Goal: Information Seeking & Learning: Learn about a topic

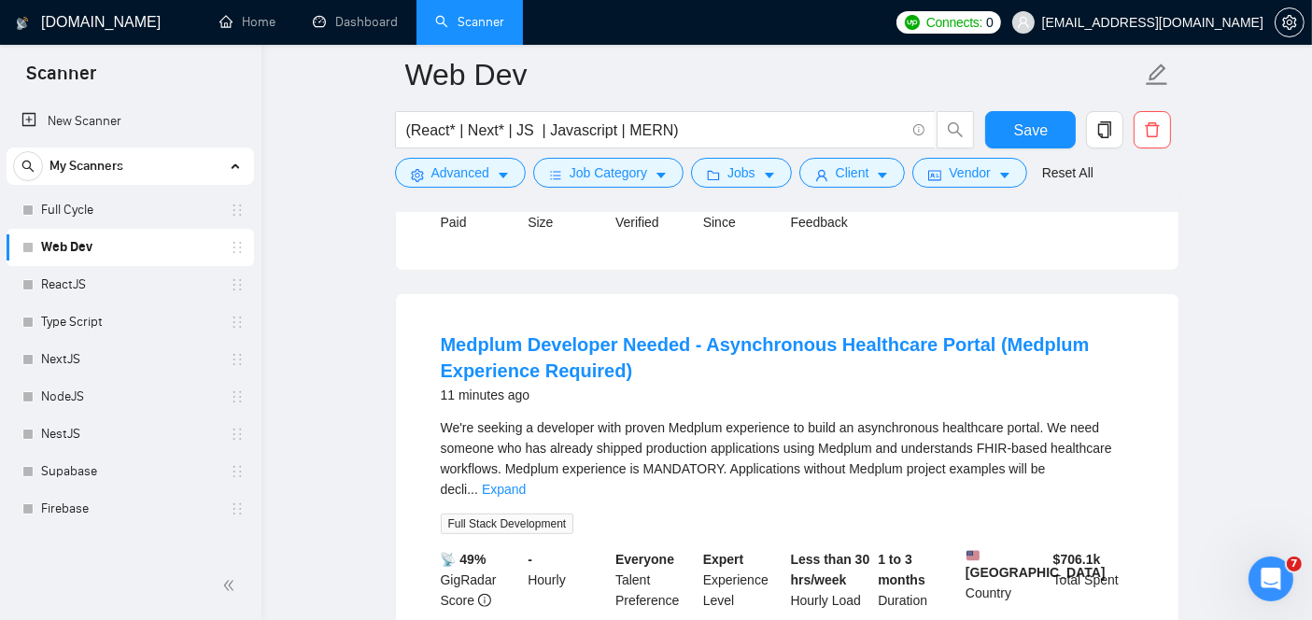
scroll to position [520, 0]
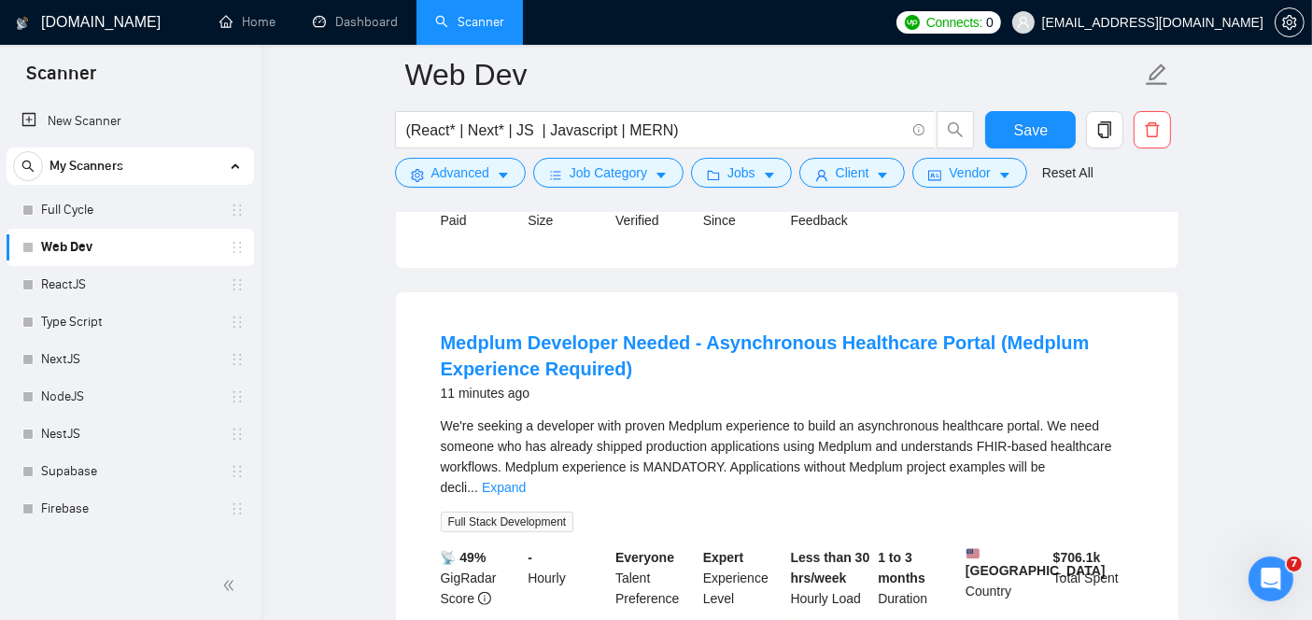
click at [575, 337] on link "Medplum Developer Needed - Asynchronous Healthcare Portal (Medplum Experience R…" at bounding box center [765, 355] width 649 height 47
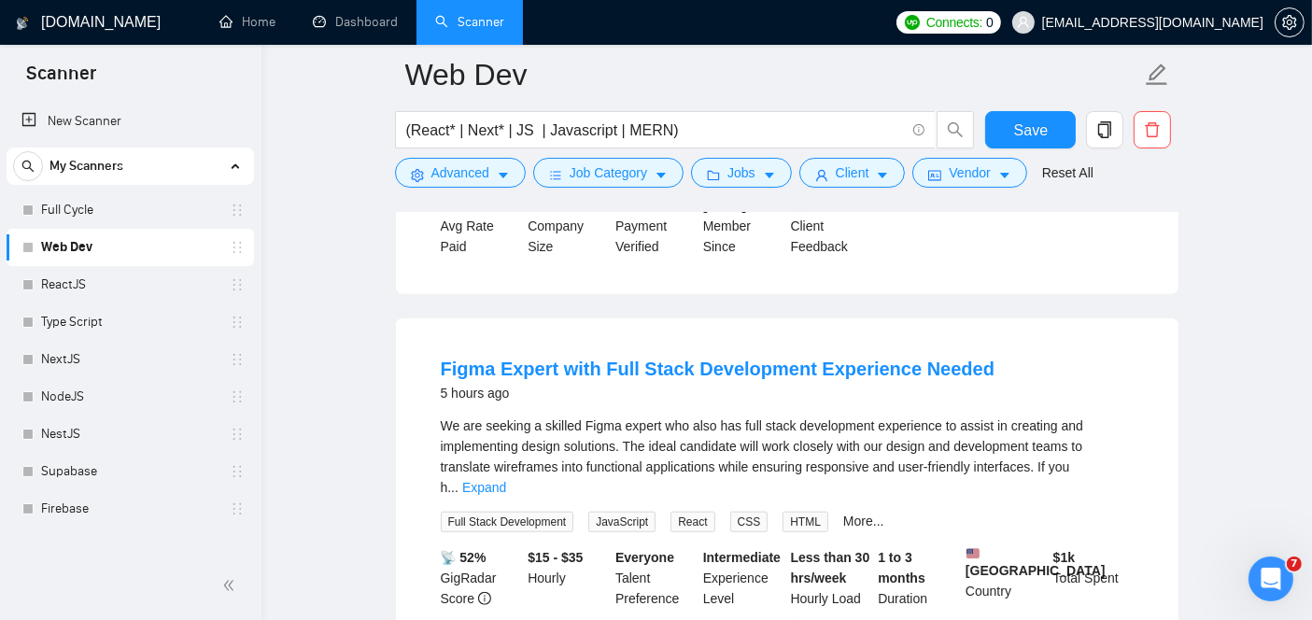
scroll to position [1420, 0]
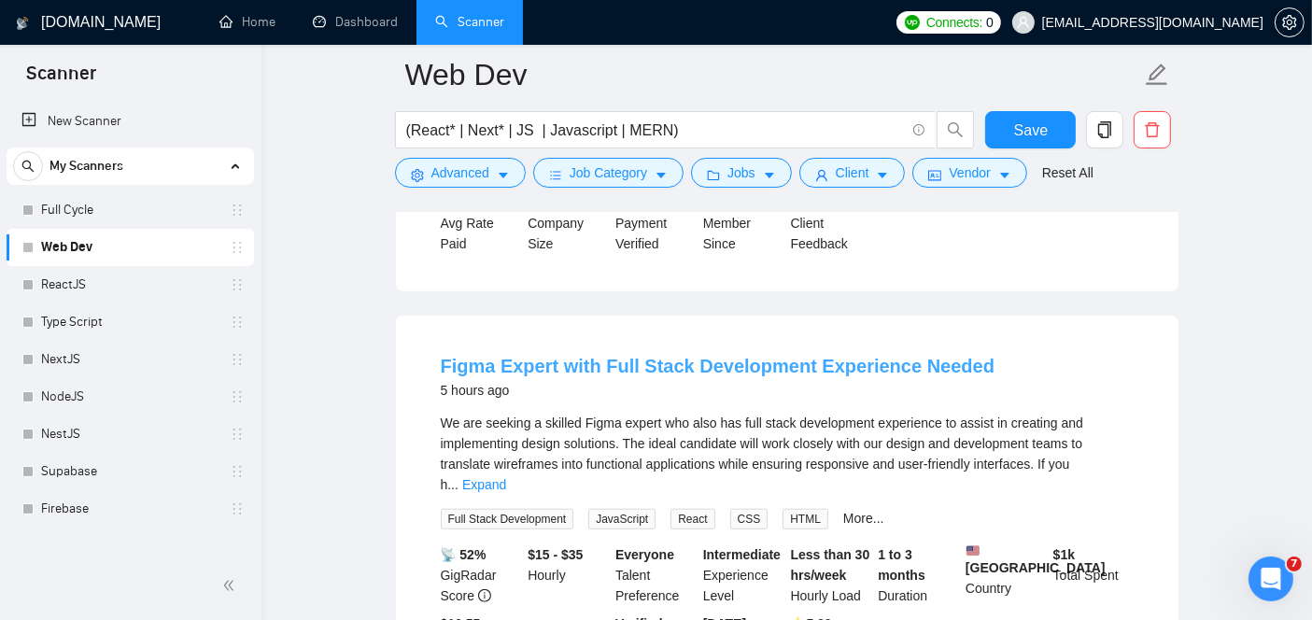
click at [529, 356] on link "Figma Expert with Full Stack Development Experience Needed" at bounding box center [718, 366] width 555 height 21
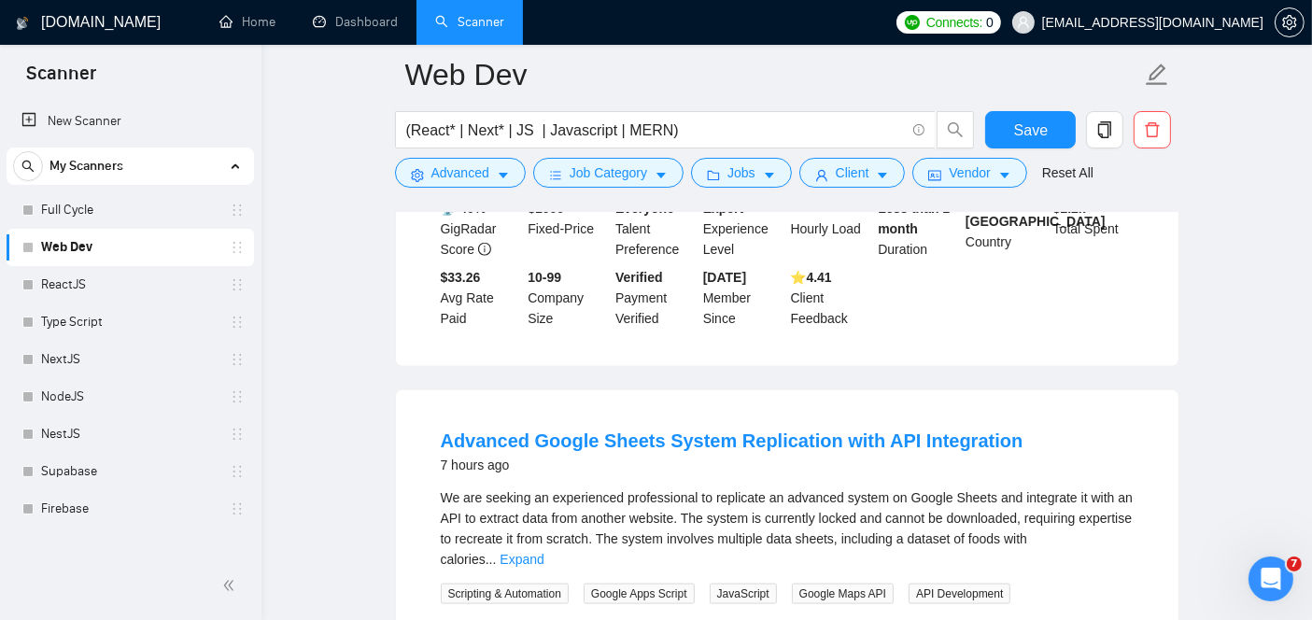
scroll to position [2259, 0]
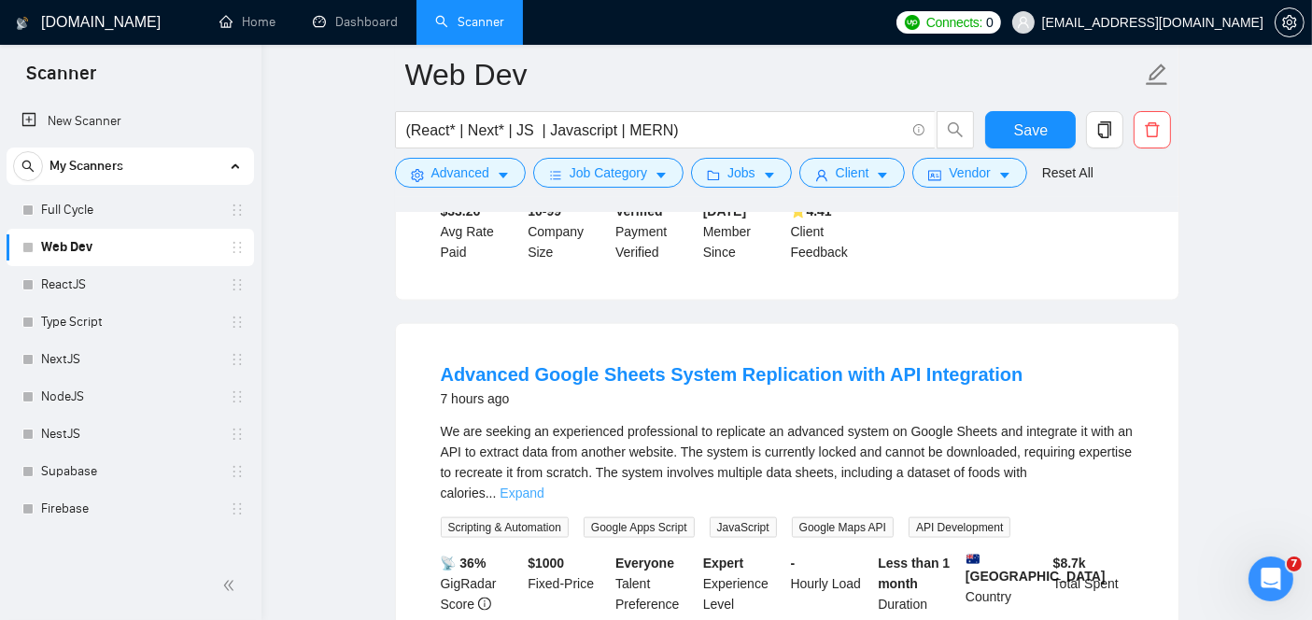
click at [544, 486] on link "Expand" at bounding box center [522, 493] width 44 height 15
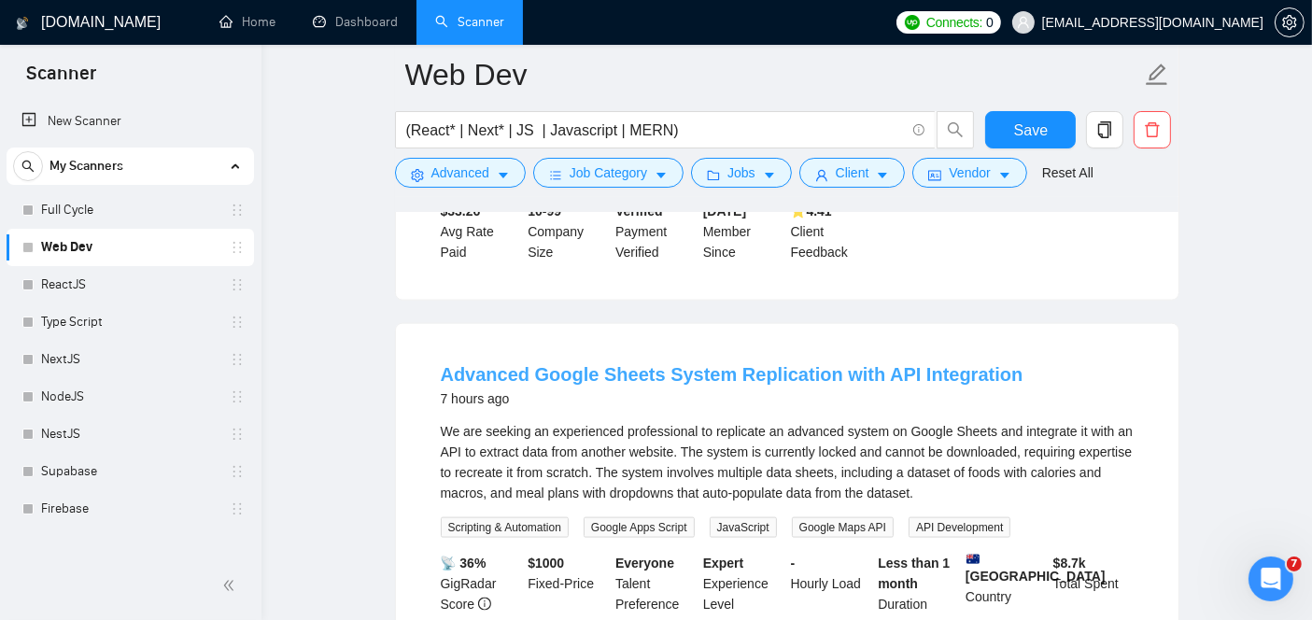
click at [737, 364] on link "Advanced Google Sheets System Replication with API Integration" at bounding box center [732, 374] width 583 height 21
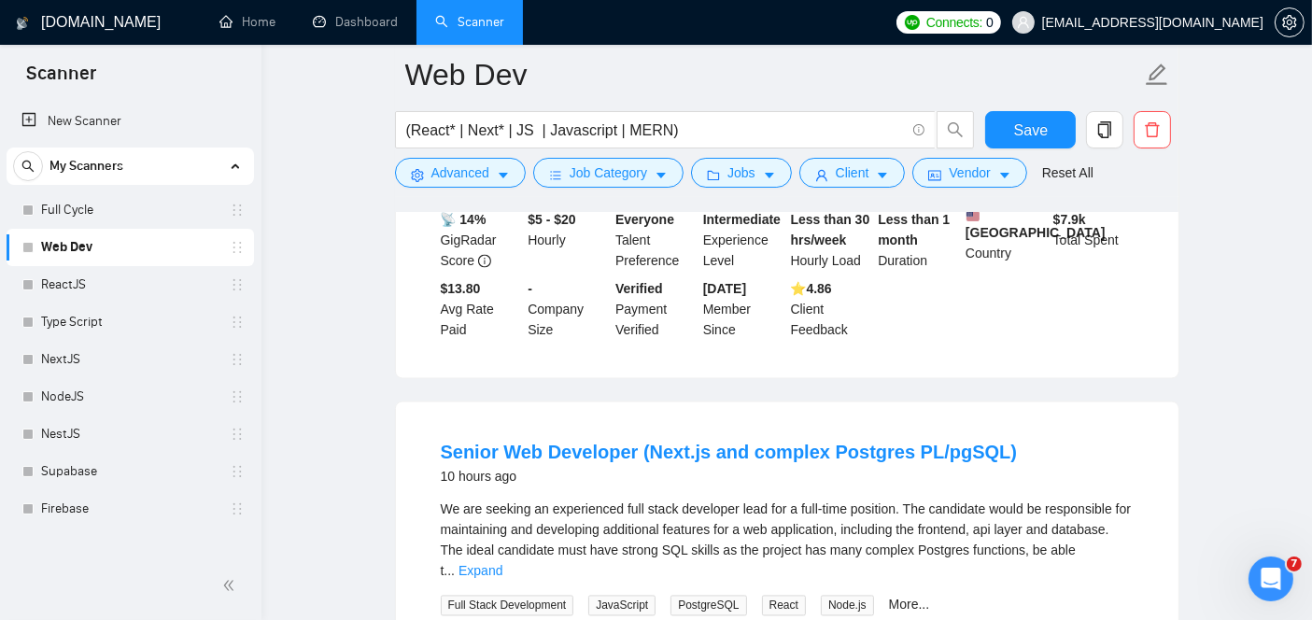
scroll to position [3404, 0]
click at [658, 442] on link "Senior Web Developer (Next.js and complex Postgres PL/pgSQL)" at bounding box center [729, 452] width 577 height 21
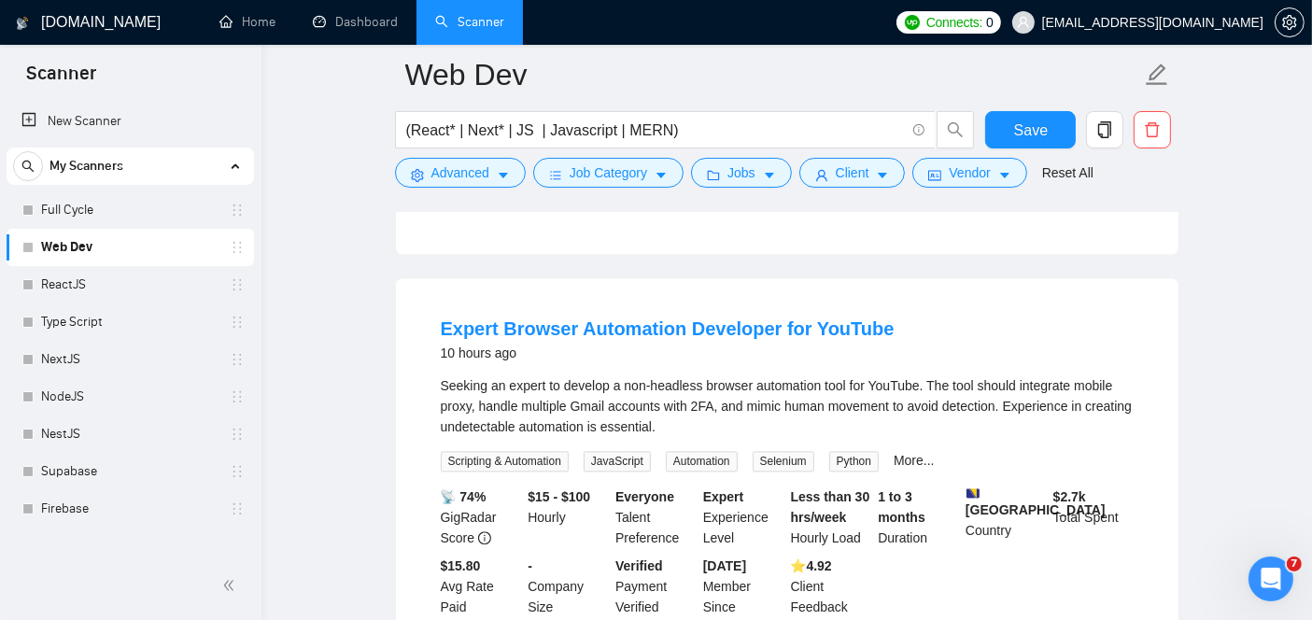
scroll to position [4088, 0]
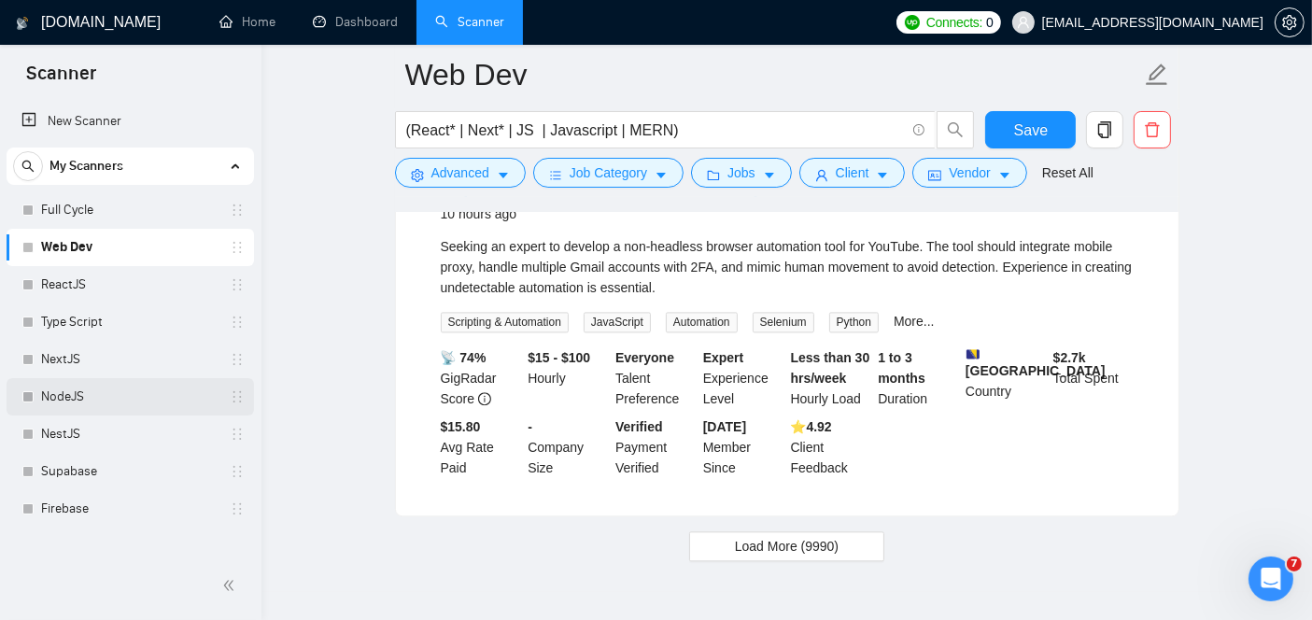
click at [101, 379] on link "NodeJS" at bounding box center [129, 396] width 177 height 37
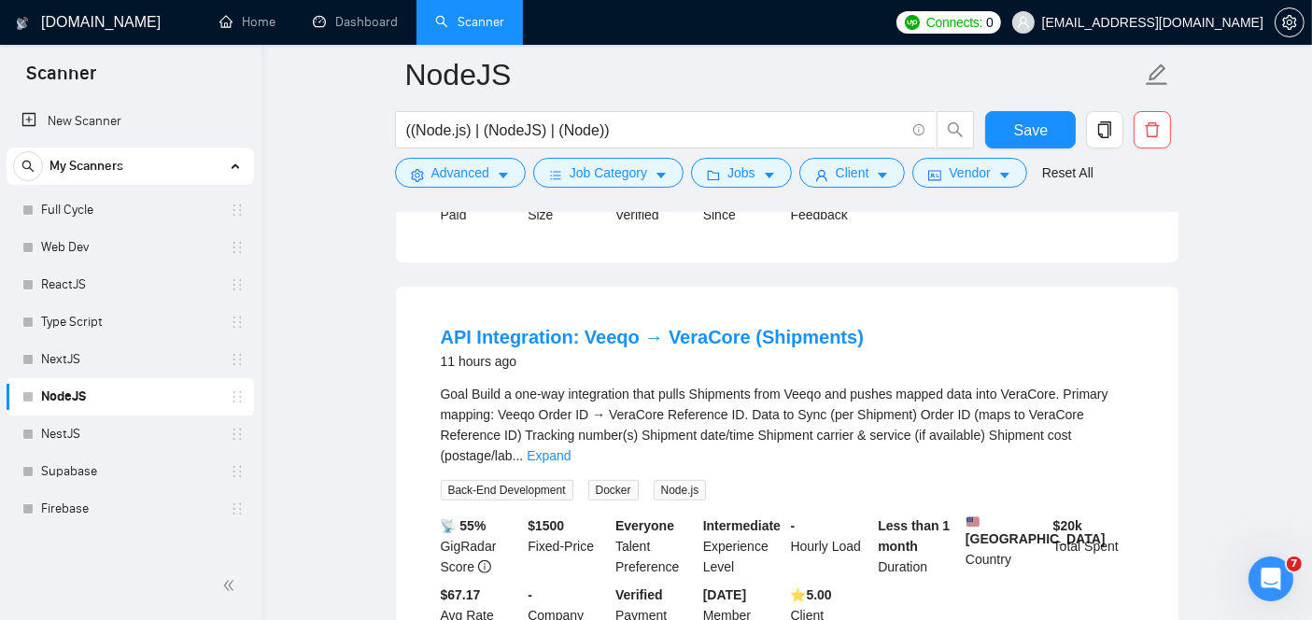
scroll to position [969, 0]
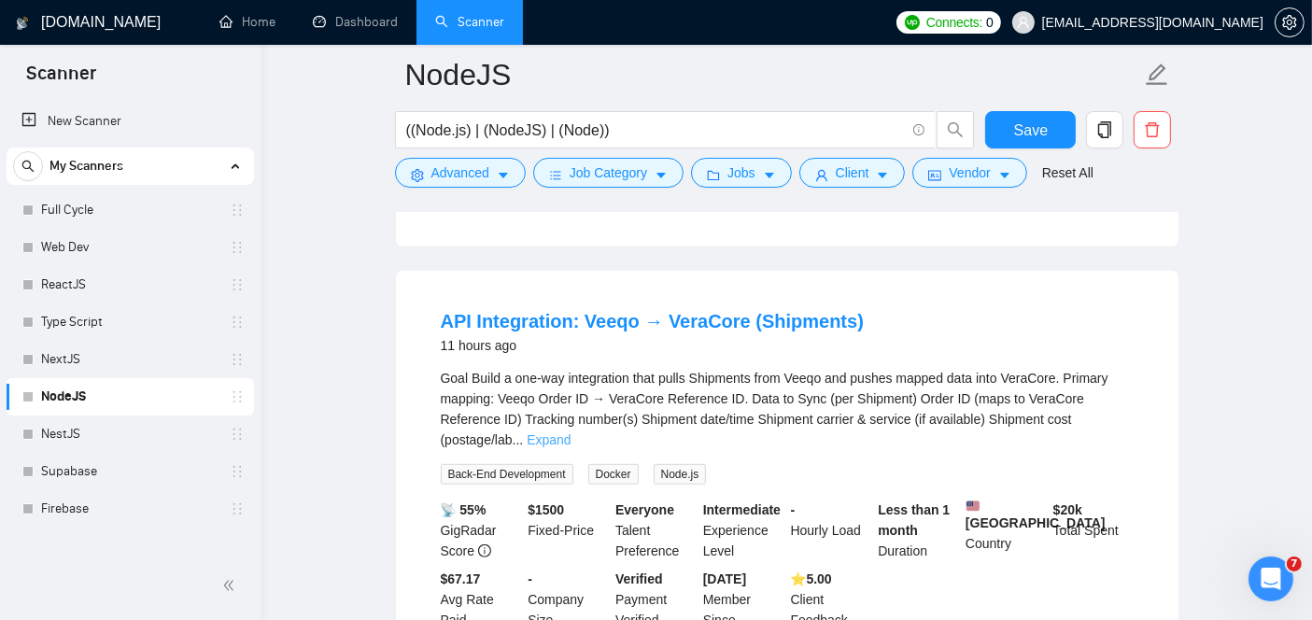
click at [571, 432] on link "Expand" at bounding box center [549, 439] width 44 height 15
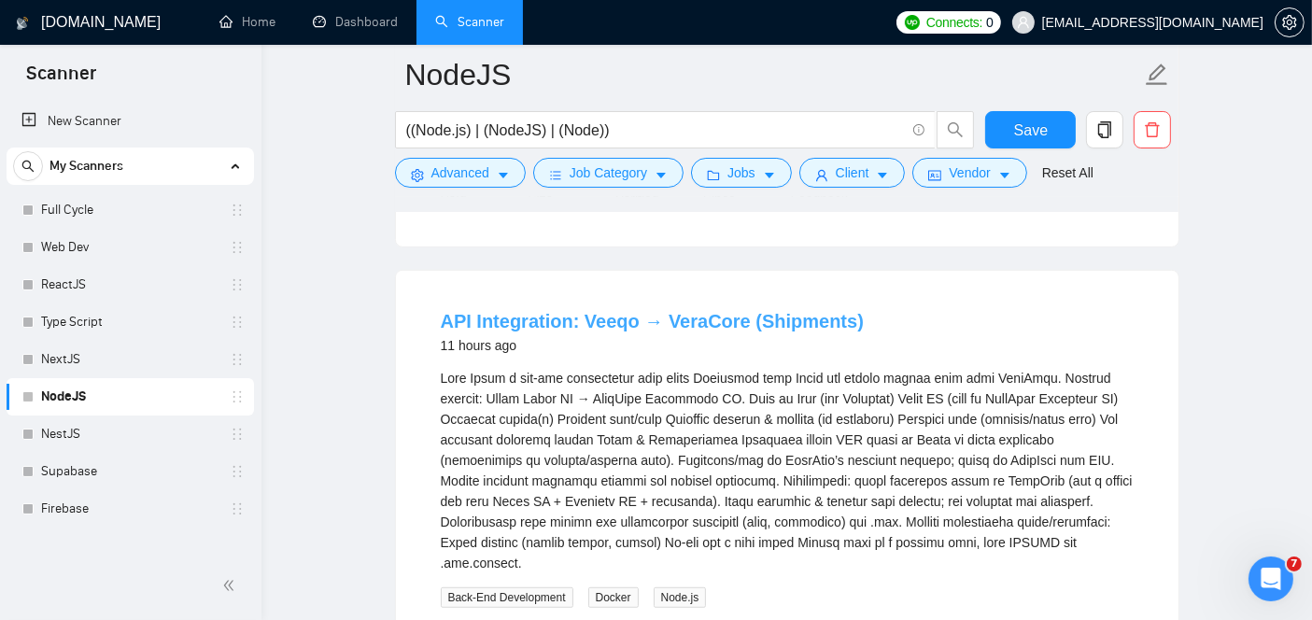
click at [581, 311] on link "API Integration: Veeqo → VeraCore (Shipments)" at bounding box center [652, 321] width 423 height 21
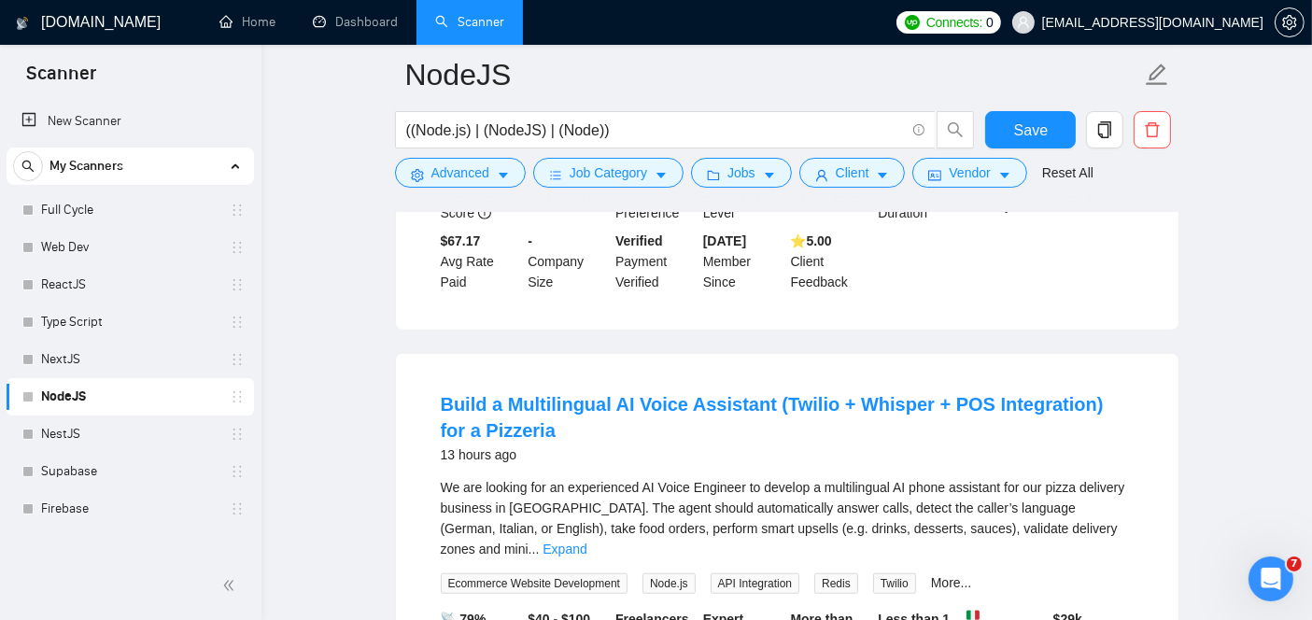
scroll to position [1432, 0]
click at [587, 540] on link "Expand" at bounding box center [565, 547] width 44 height 15
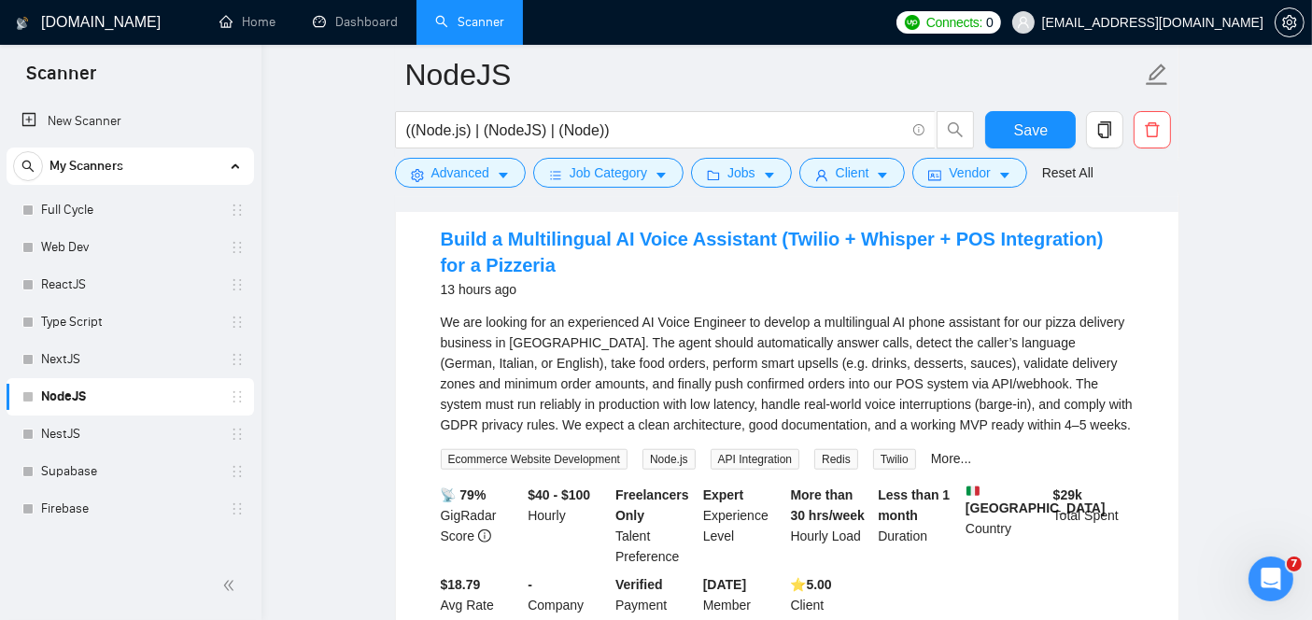
scroll to position [1598, 0]
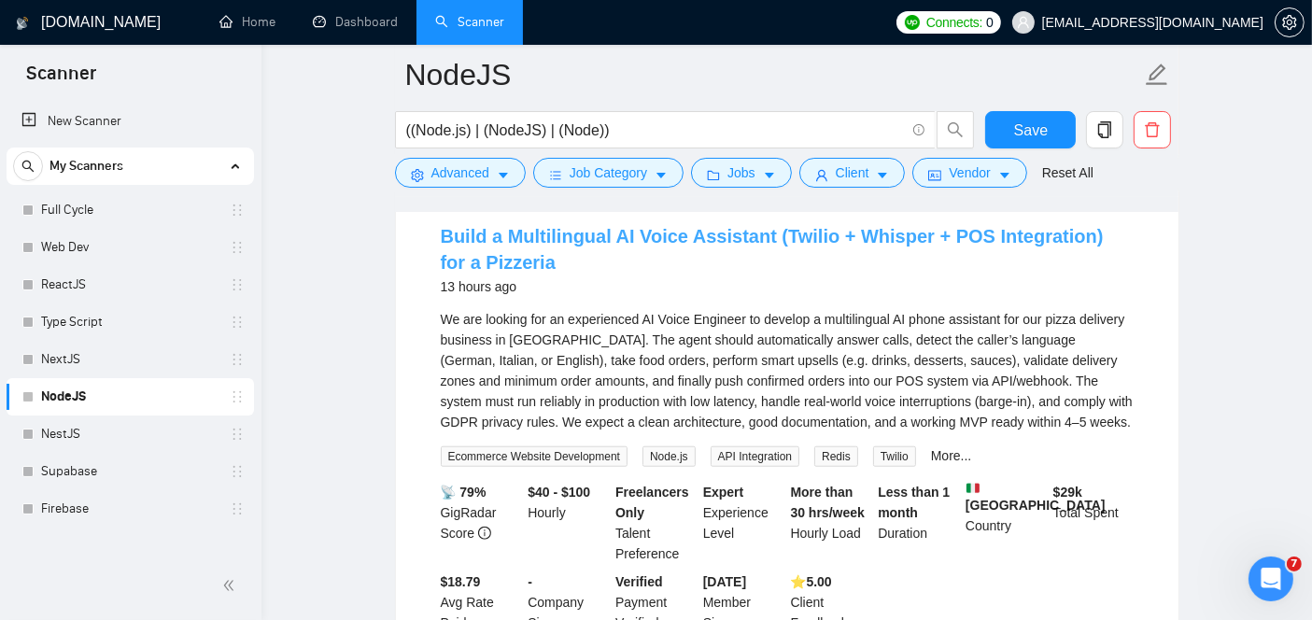
click at [706, 238] on link "Build a Multilingual AI Voice Assistant (Twilio + Whisper + POS Integration) fo…" at bounding box center [772, 249] width 663 height 47
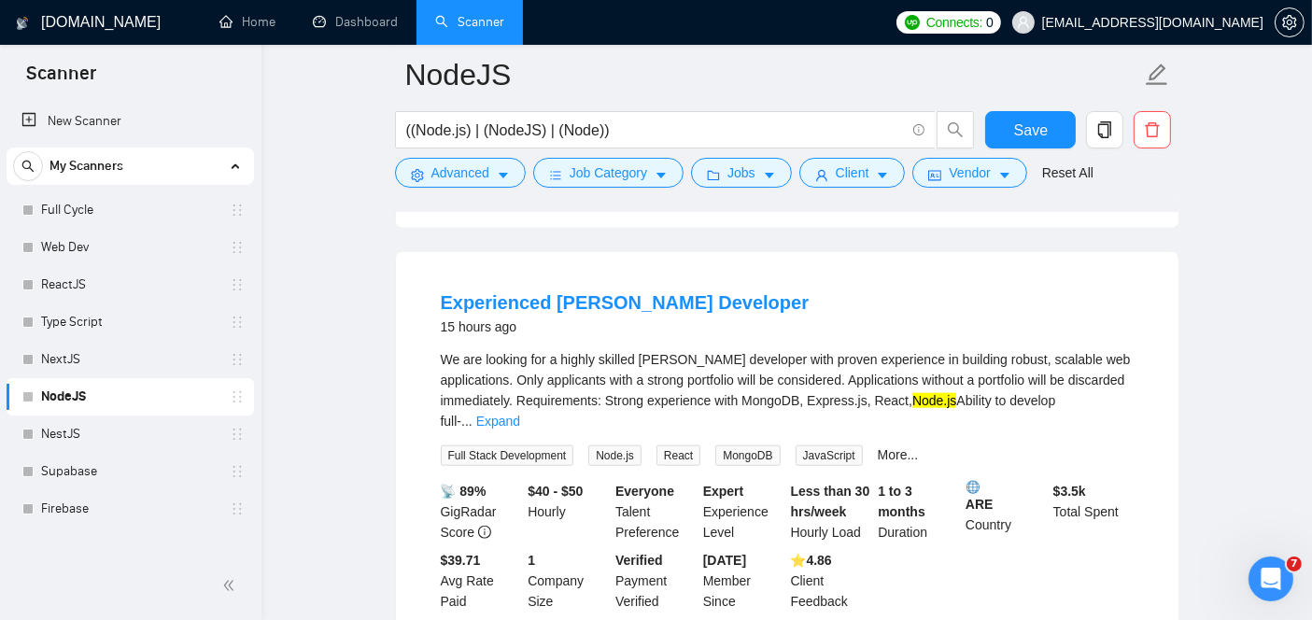
scroll to position [2042, 0]
click at [644, 298] on link "Experienced [PERSON_NAME] Developer" at bounding box center [625, 301] width 369 height 21
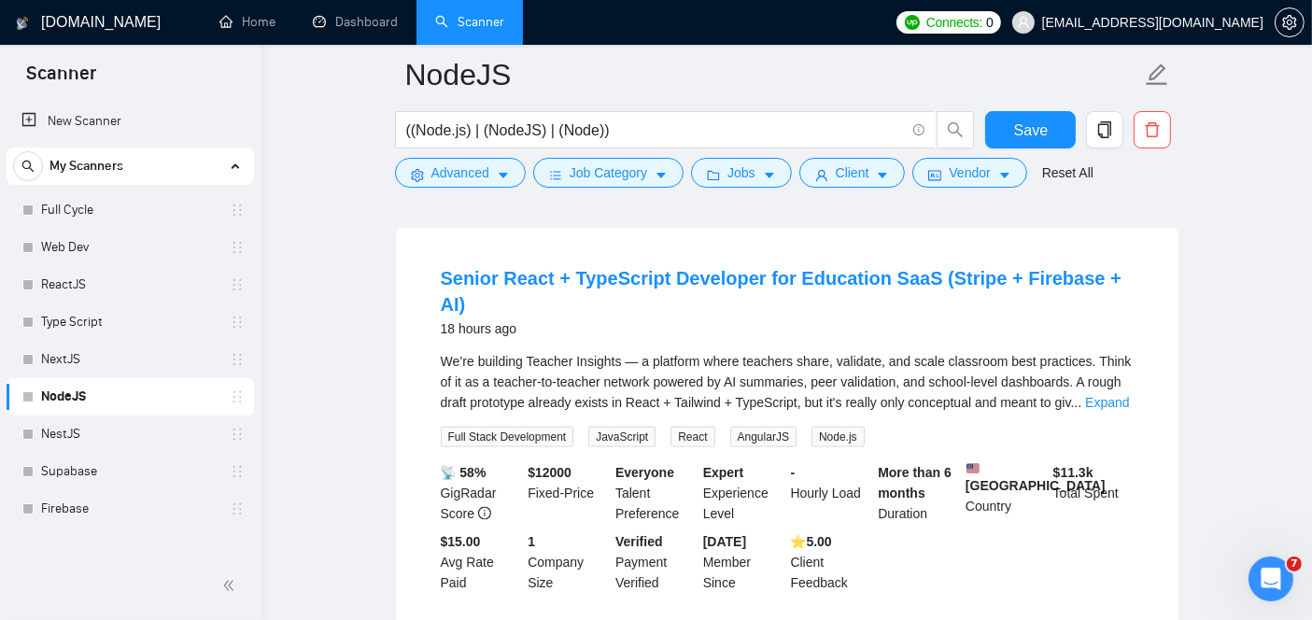
scroll to position [2488, 0]
click at [587, 266] on link "Senior React + TypeScript Developer for Education SaaS (Stripe + Firebase + AI)" at bounding box center [781, 289] width 681 height 47
